Goal: Check status: Check status

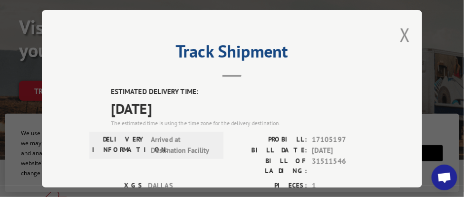
scroll to position [110, 0]
click at [401, 30] on button "Close modal" at bounding box center [405, 34] width 10 height 25
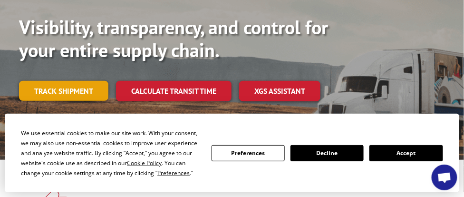
click at [108, 101] on link "Track shipment" at bounding box center [63, 91] width 89 height 20
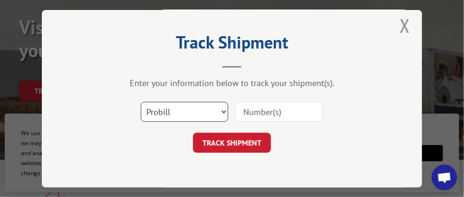
click at [207, 105] on select "Select category... Probill BOL PO" at bounding box center [185, 112] width 88 height 20
select select "bol"
click at [141, 102] on select "Select category... Probill BOL PO" at bounding box center [185, 112] width 88 height 20
click at [276, 111] on input at bounding box center [279, 112] width 88 height 20
paste input "ANODIZING - 25' QTY 40 = 1000' ANODIZING - 20' QTY 66 = 1200' ANODIZING - 12'-4…"
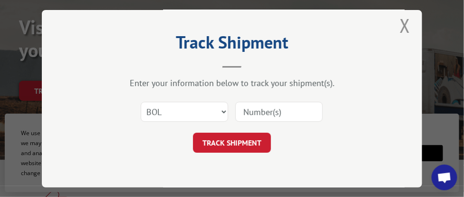
type input "ANODIZING - 25' QTY 40 = 1000' ANODIZING - 20' QTY 66 = 1200' ANODIZING - 12'-4…"
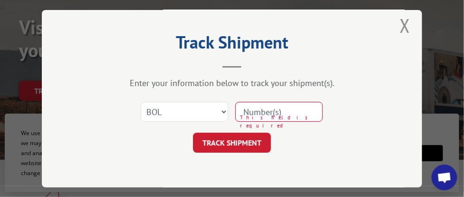
click at [256, 115] on input at bounding box center [279, 112] width 88 height 20
paste input "31511546"
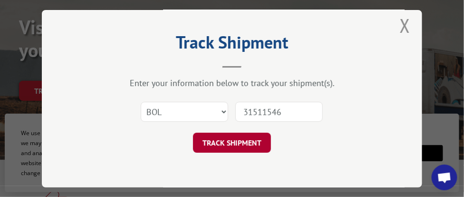
type input "31511546"
click at [241, 140] on button "TRACK SHIPMENT" at bounding box center [232, 143] width 78 height 20
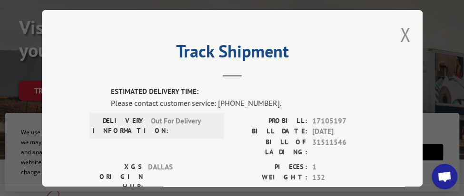
click at [407, 28] on div "Track Shipment ESTIMATED DELIVERY TIME: Please contact customer service: [PHONE…" at bounding box center [232, 98] width 381 height 177
click at [402, 31] on button "Close modal" at bounding box center [405, 34] width 10 height 25
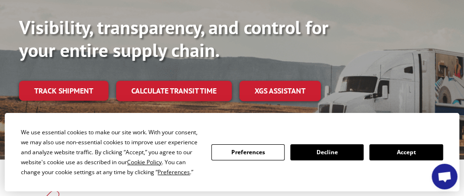
click at [403, 153] on button "Accept" at bounding box center [405, 153] width 73 height 16
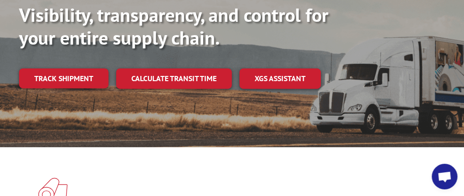
scroll to position [143, 0]
